Goal: Navigation & Orientation: Find specific page/section

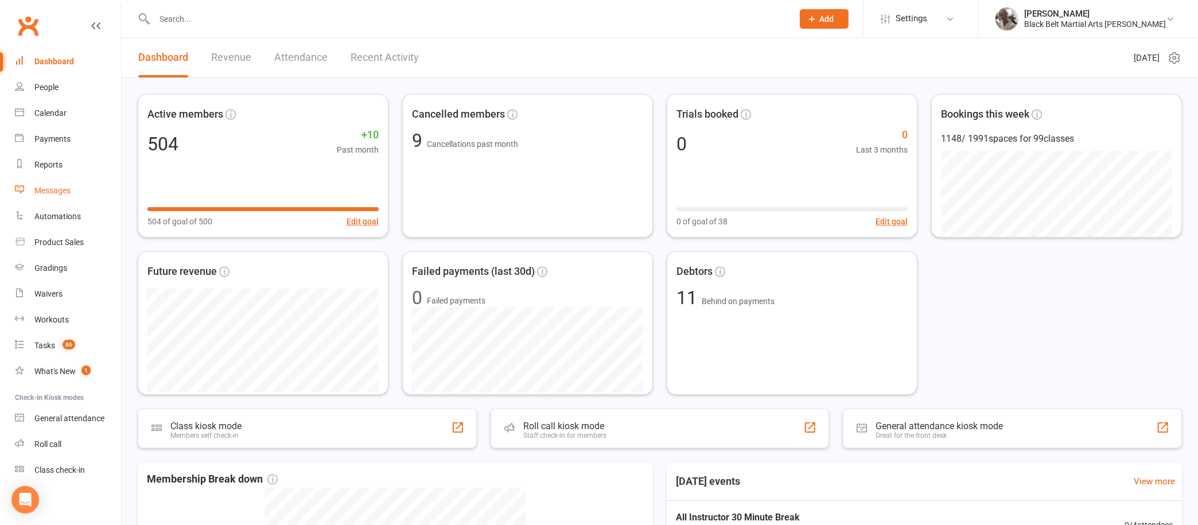
click at [57, 186] on div "Messages" at bounding box center [52, 190] width 36 height 9
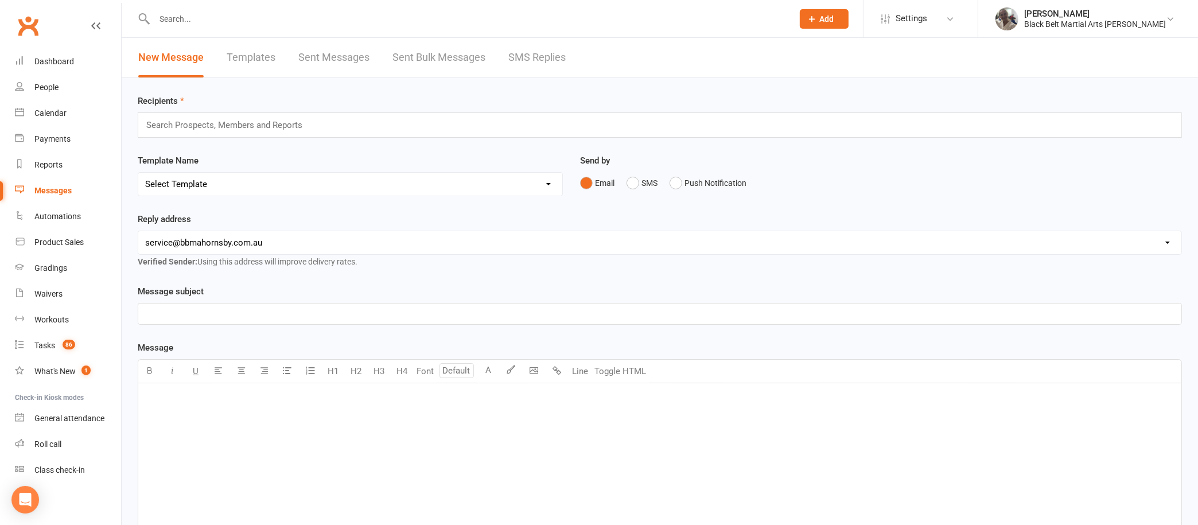
click at [545, 48] on link "SMS Replies" at bounding box center [536, 58] width 57 height 40
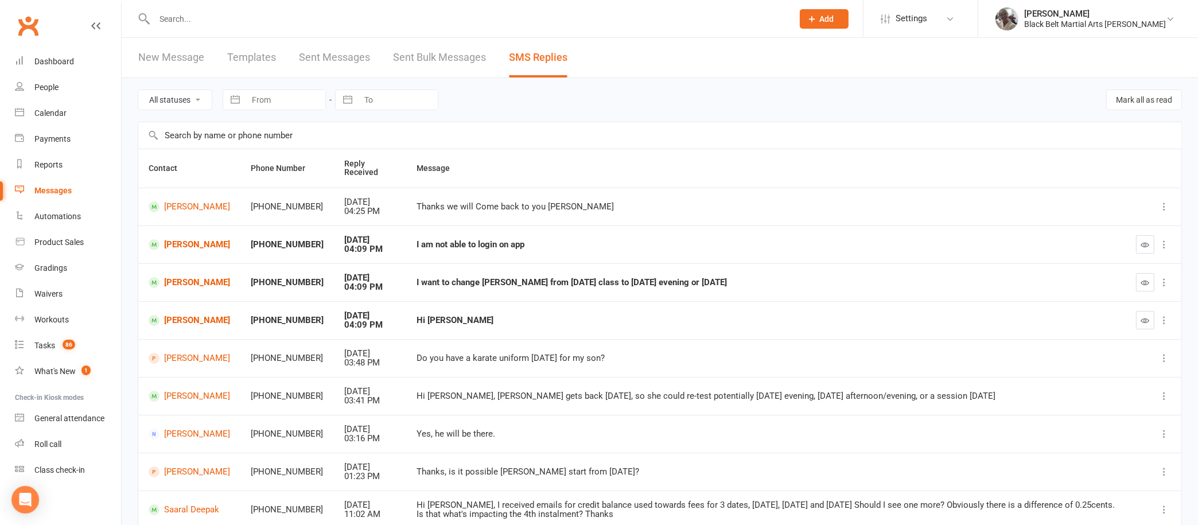
click at [332, 56] on link "Sent Messages" at bounding box center [334, 58] width 71 height 40
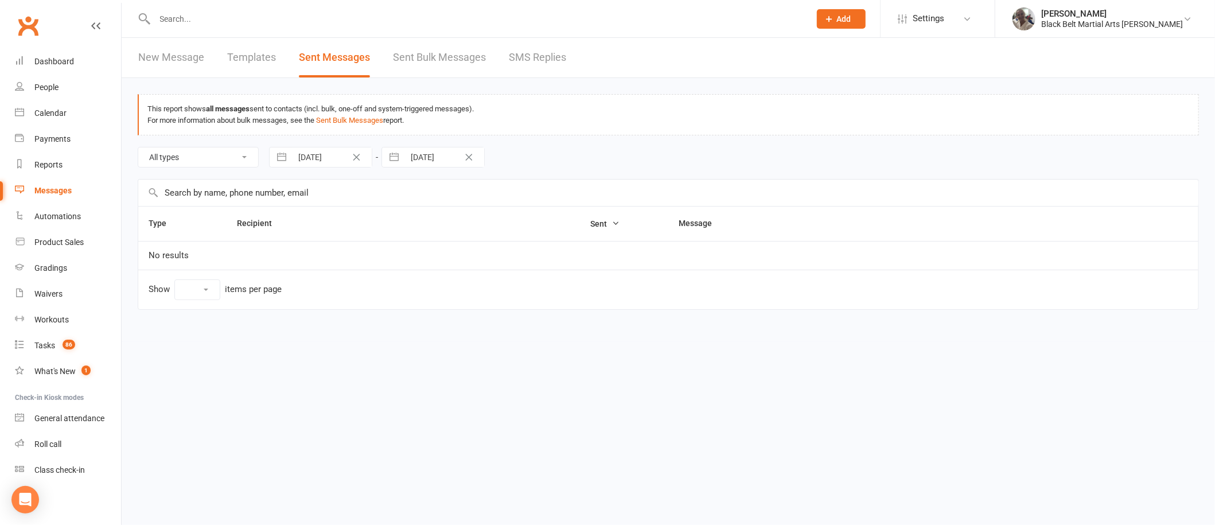
select select "10"
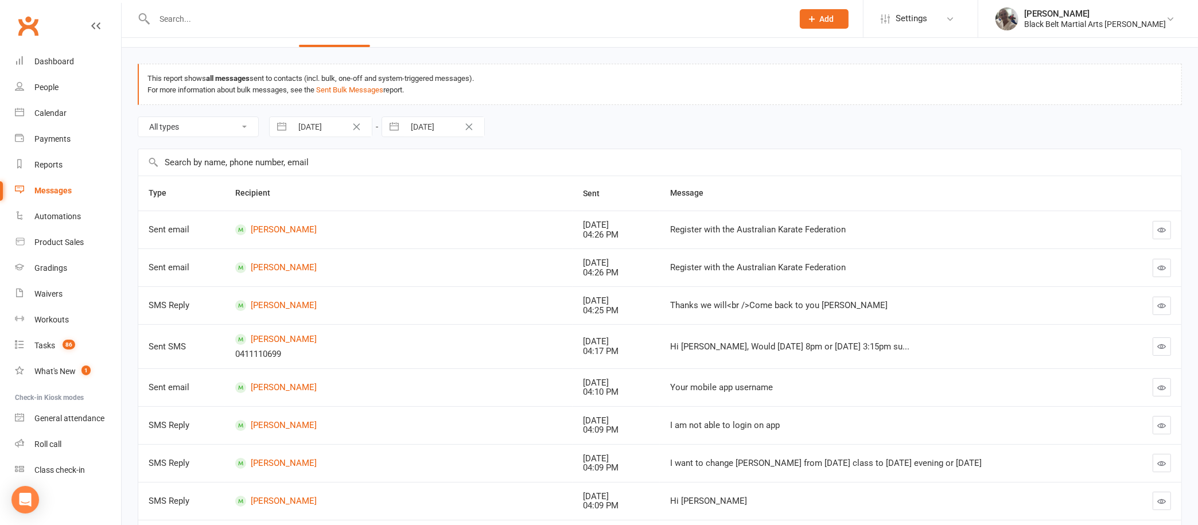
scroll to position [32, 0]
click at [44, 138] on div "Payments" at bounding box center [52, 138] width 36 height 9
